Goal: Task Accomplishment & Management: Manage account settings

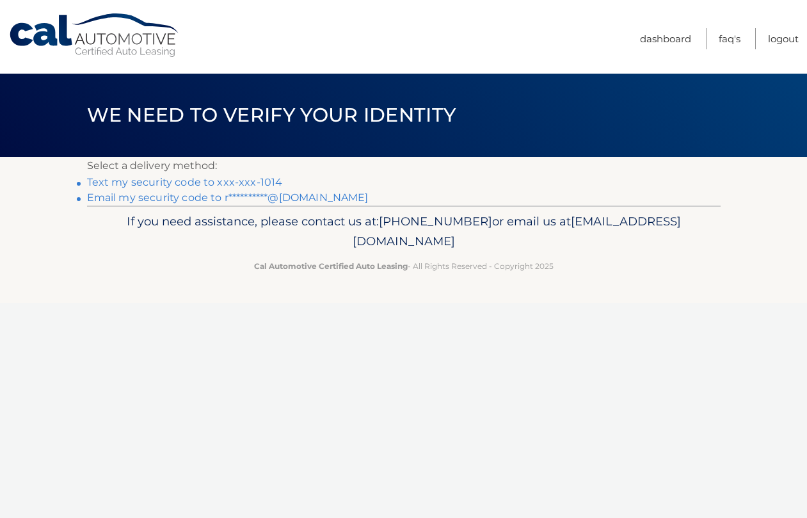
click at [219, 182] on link "Text my security code to xxx-xxx-1014" at bounding box center [185, 182] width 196 height 12
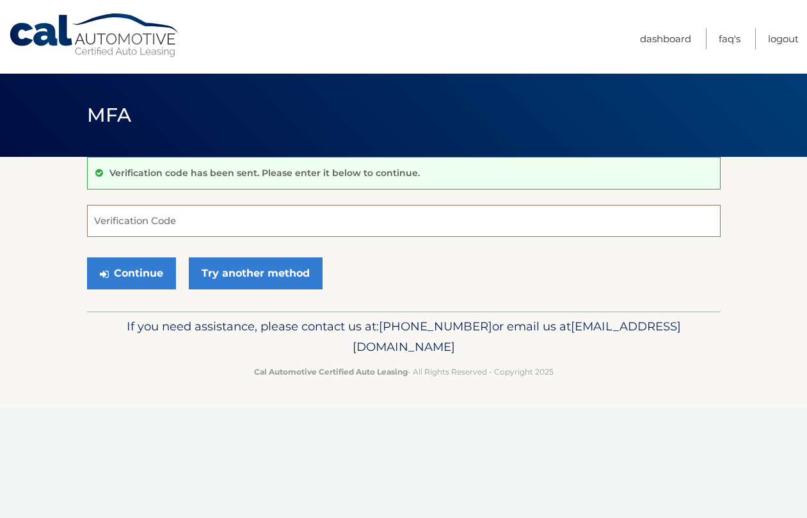
click at [187, 223] on input "Verification Code" at bounding box center [403, 221] width 633 height 32
type input "196510"
click at [132, 274] on button "Continue" at bounding box center [131, 273] width 89 height 32
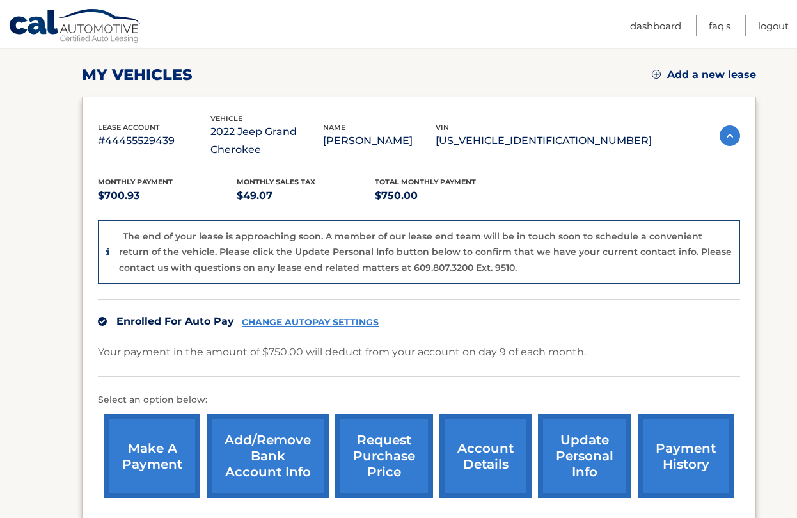
scroll to position [173, 0]
